Goal: Learn about a topic

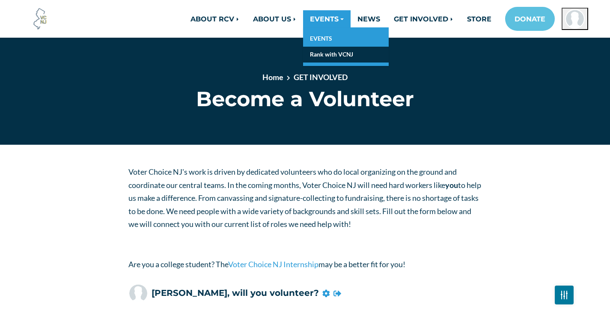
click at [328, 50] on link "Rank with VCNJ" at bounding box center [346, 55] width 86 height 16
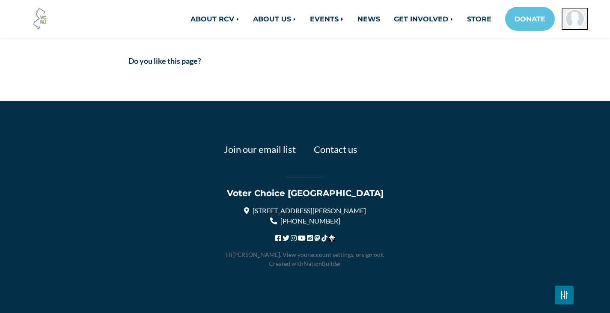
scroll to position [1126, 0]
